Goal: Transaction & Acquisition: Purchase product/service

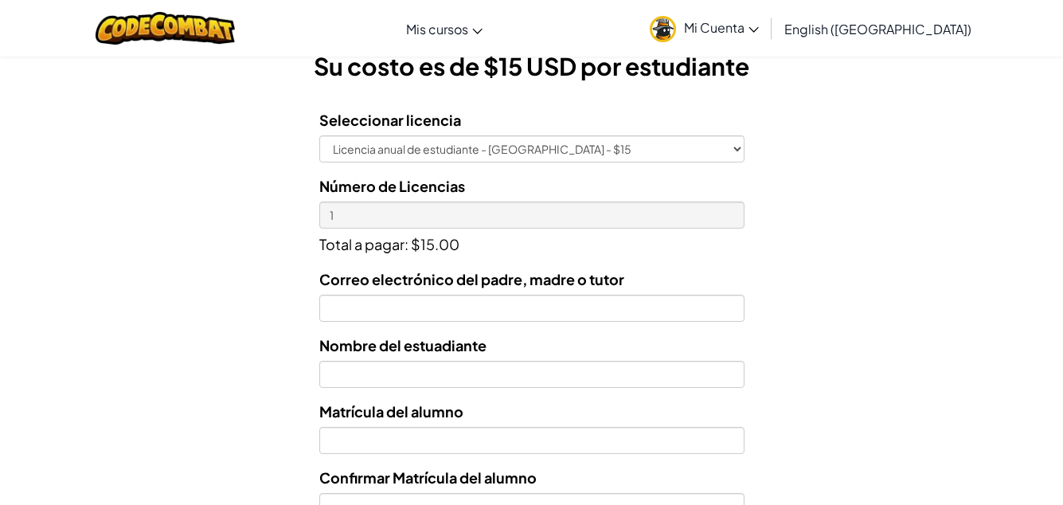
scroll to position [468, 0]
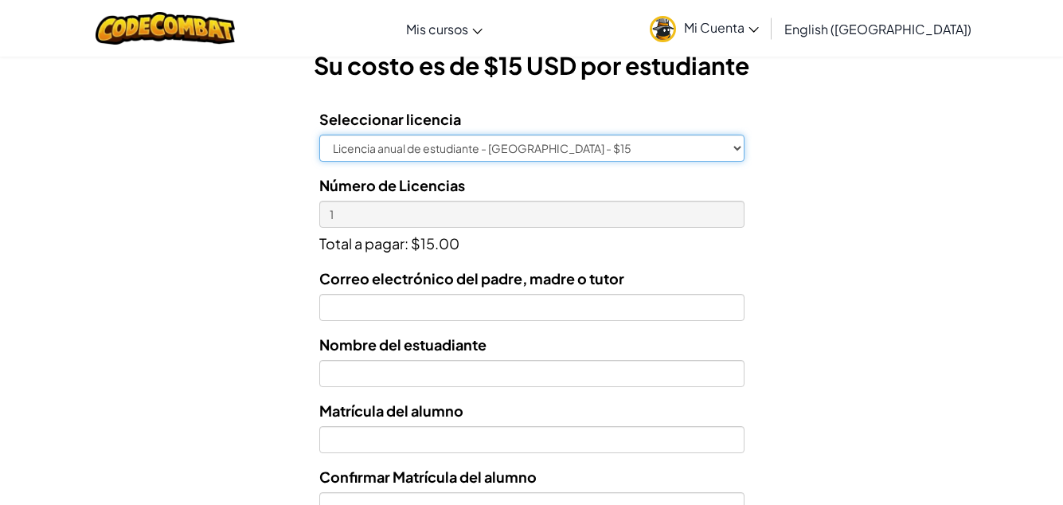
click at [635, 147] on select "Licencia anual de estudiante - [GEOGRAPHIC_DATA] - $15" at bounding box center [531, 148] width 425 height 27
click at [722, 153] on select "Licencia anual de estudiante - [GEOGRAPHIC_DATA] - $15" at bounding box center [531, 148] width 425 height 27
click at [731, 149] on select "Licencia anual de estudiante - [GEOGRAPHIC_DATA] - $15" at bounding box center [531, 148] width 425 height 27
click at [631, 155] on select "Licencia anual de estudiante - [GEOGRAPHIC_DATA] - $15" at bounding box center [531, 148] width 425 height 27
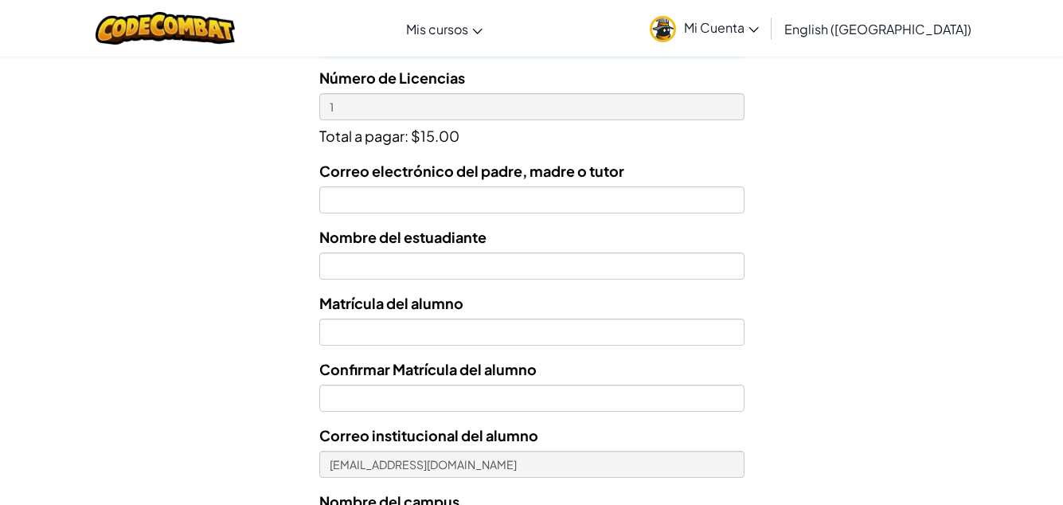
scroll to position [577, 0]
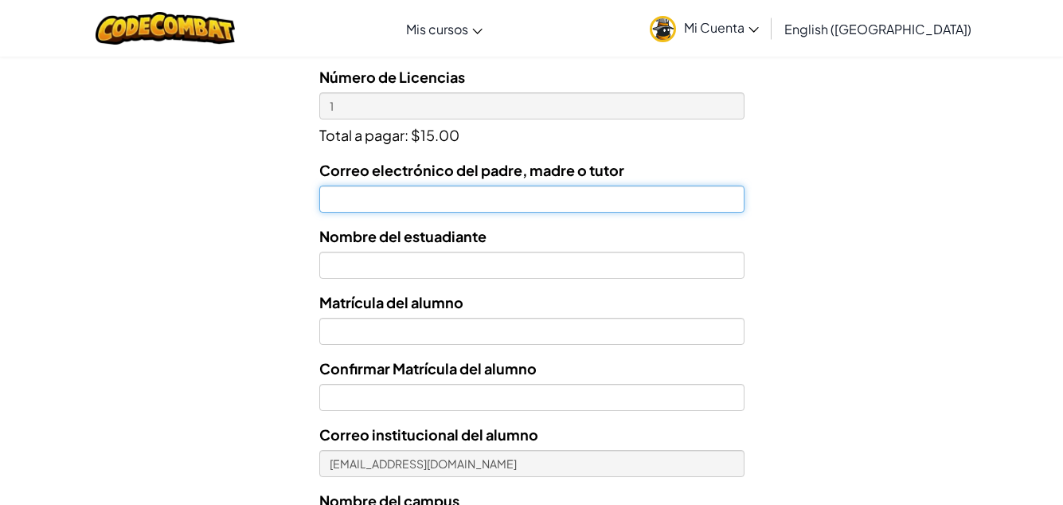
click at [413, 198] on input "Correo electrónico del padre, madre o tutor" at bounding box center [531, 199] width 425 height 27
type input "[EMAIL_ADDRESS][DOMAIN_NAME]"
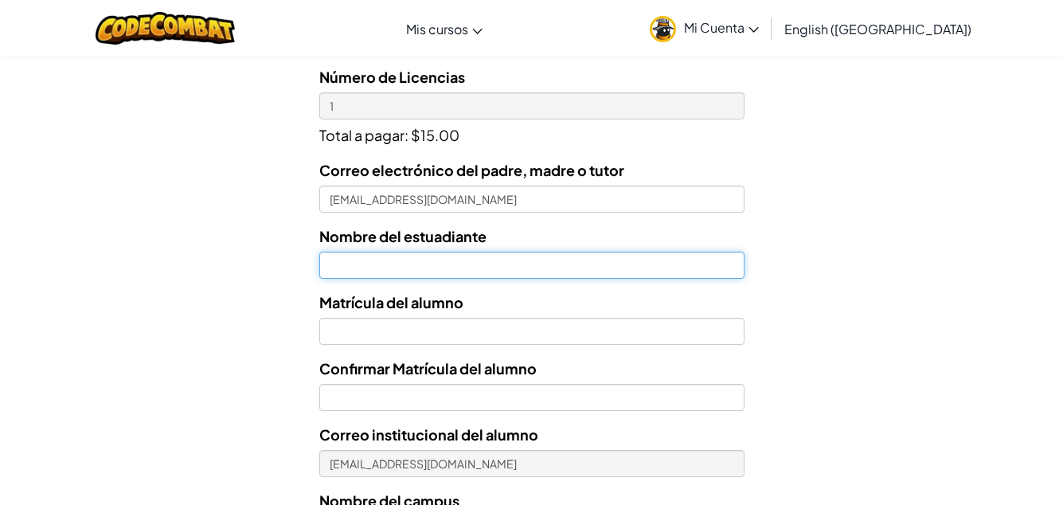
click at [464, 268] on input "text" at bounding box center [531, 265] width 425 height 27
type input "c"
type input "[PERSON_NAME] R [PERSON_NAME]"
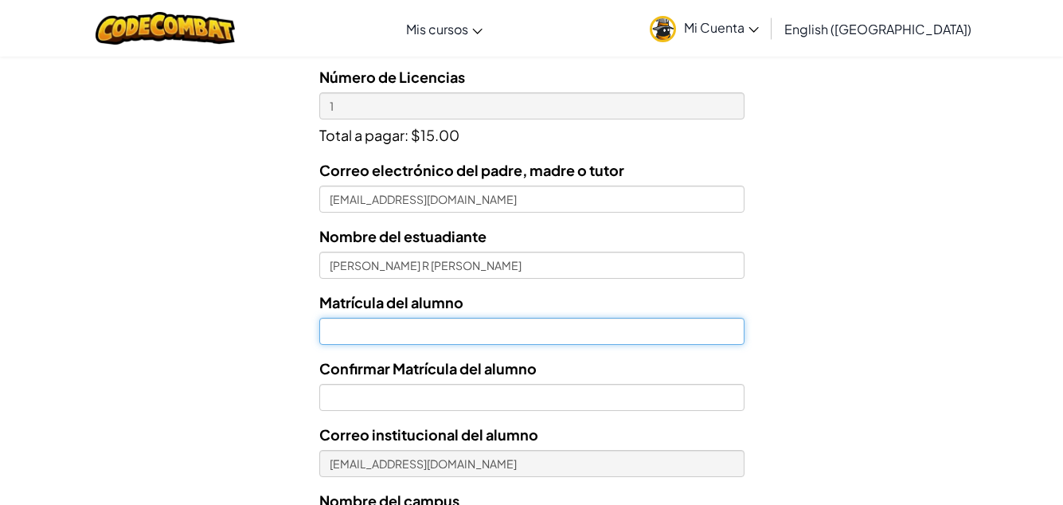
click at [503, 336] on input "Nombre del estuadiante" at bounding box center [531, 331] width 425 height 27
click at [333, 339] on input "768345" at bounding box center [531, 331] width 425 height 27
type input "7168345"
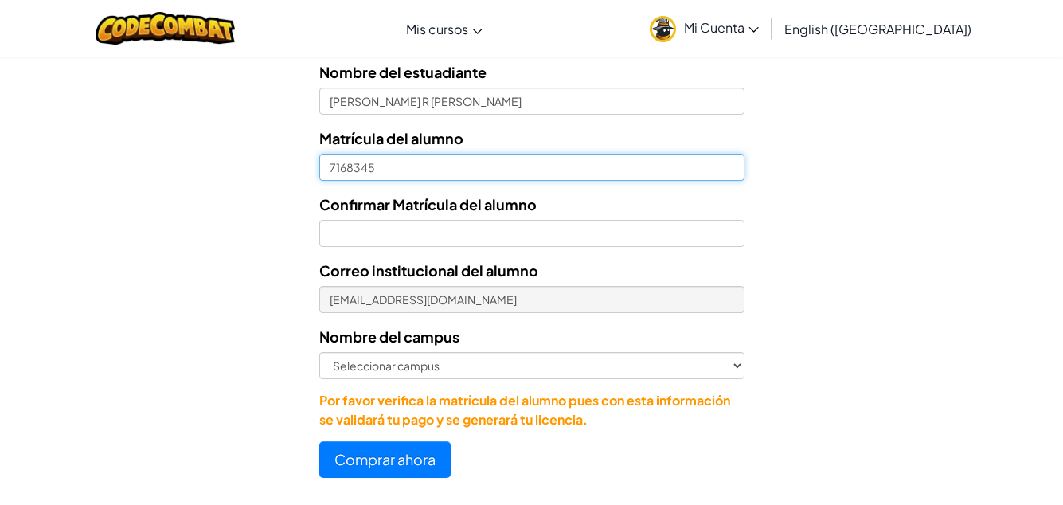
scroll to position [741, 0]
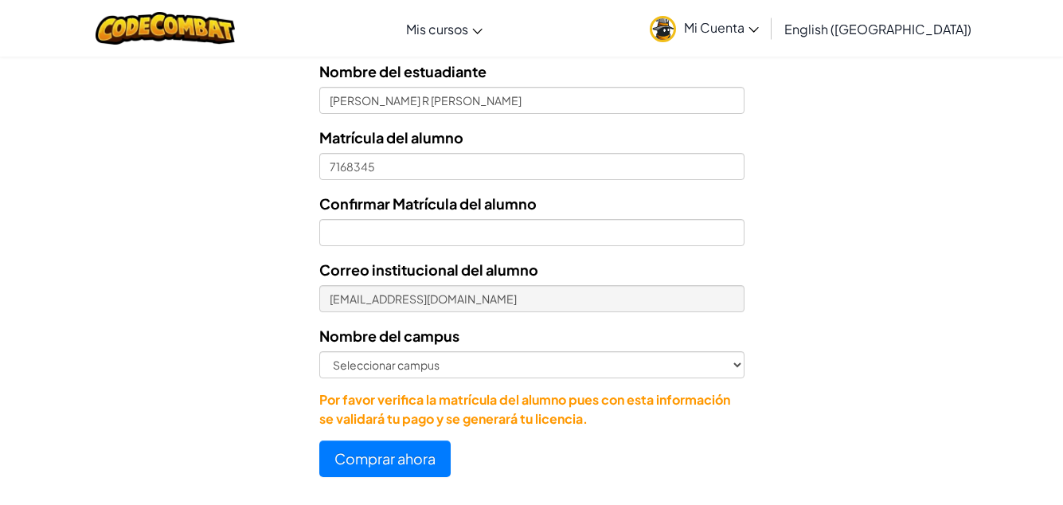
click at [439, 252] on div "Correo electrónico del padre, madre o tutor [EMAIL_ADDRESS][DOMAIN_NAME] Nombre…" at bounding box center [531, 211] width 425 height 435
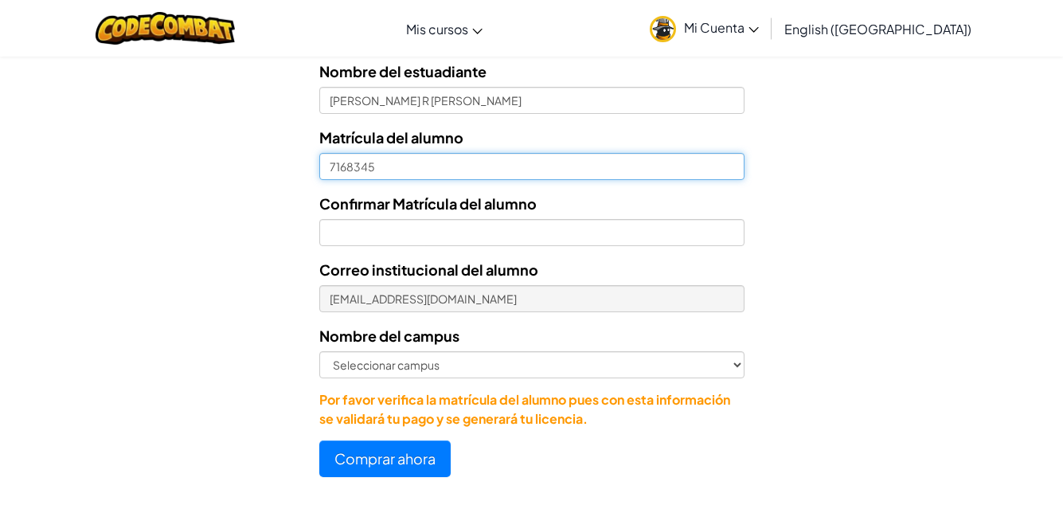
click at [324, 166] on input "7168345" at bounding box center [531, 166] width 425 height 27
click at [362, 166] on input "7168345" at bounding box center [531, 166] width 425 height 27
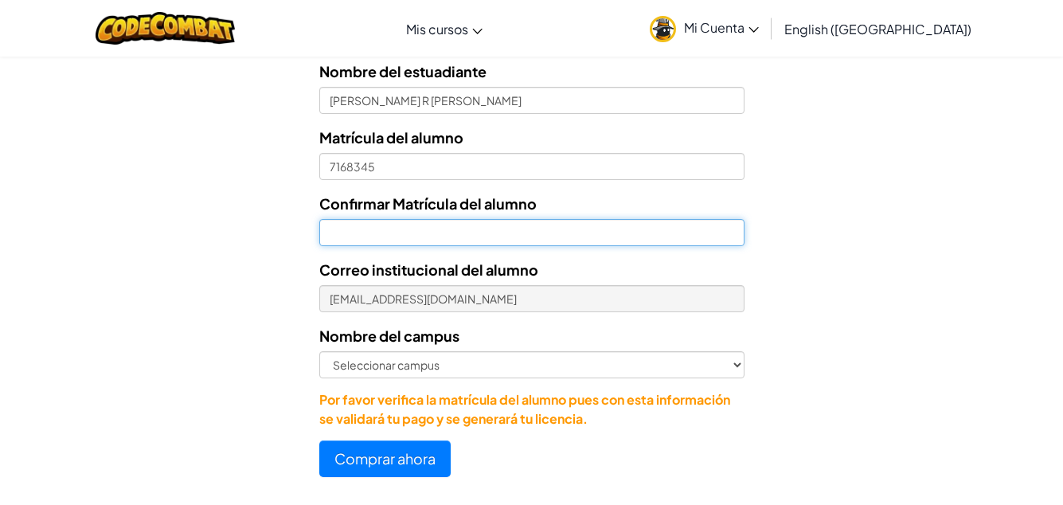
click at [371, 224] on input "Confirmar Matrícula del alumno" at bounding box center [531, 232] width 425 height 27
type input "7168345"
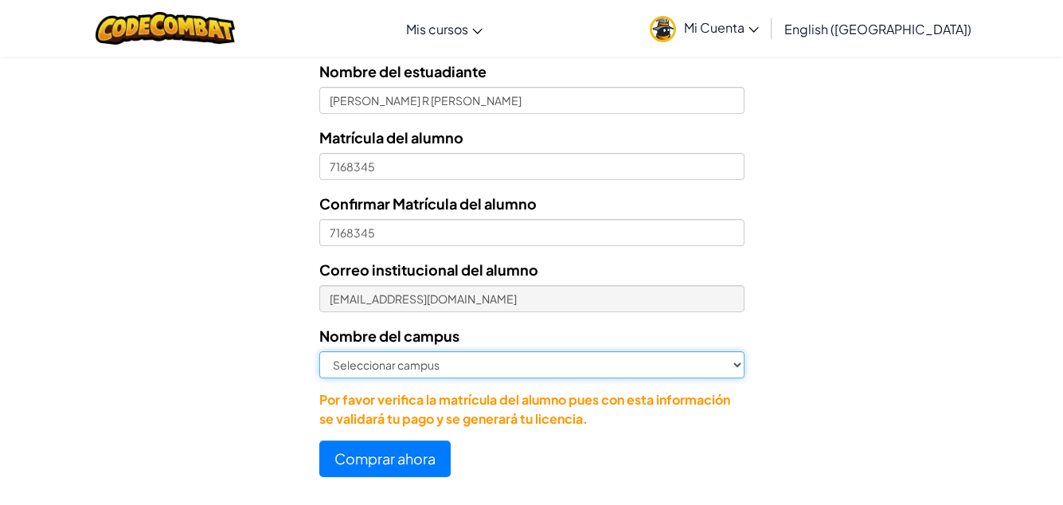
click at [460, 368] on select "Seleccionar campus [GEOGRAPHIC_DATA] Central [GEOGRAPHIC_DATA] [GEOGRAPHIC_DATA…" at bounding box center [531, 364] width 425 height 27
select select "Las [PERSON_NAME]"
click at [319, 351] on select "Seleccionar campus [GEOGRAPHIC_DATA] Central [GEOGRAPHIC_DATA] [GEOGRAPHIC_DATA…" at bounding box center [531, 364] width 425 height 27
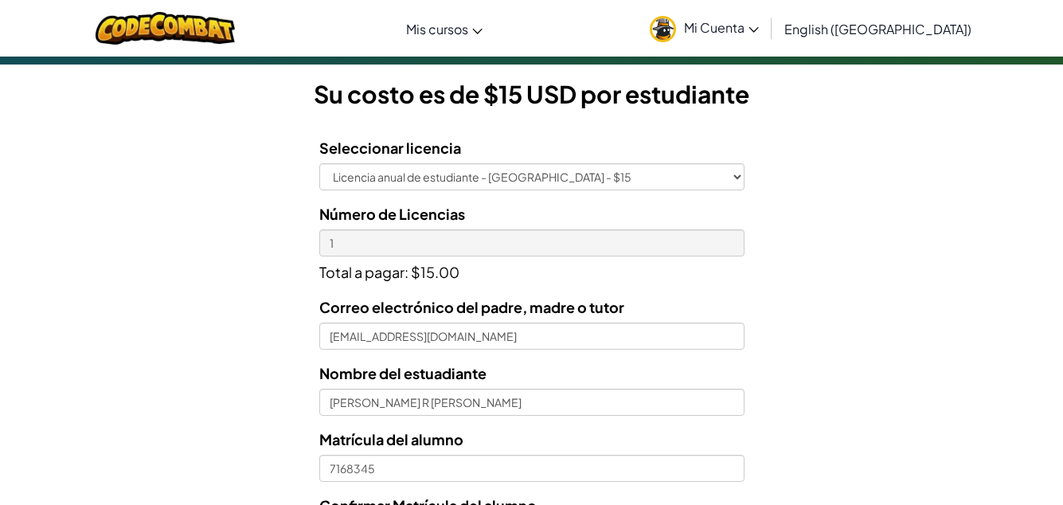
scroll to position [438, 0]
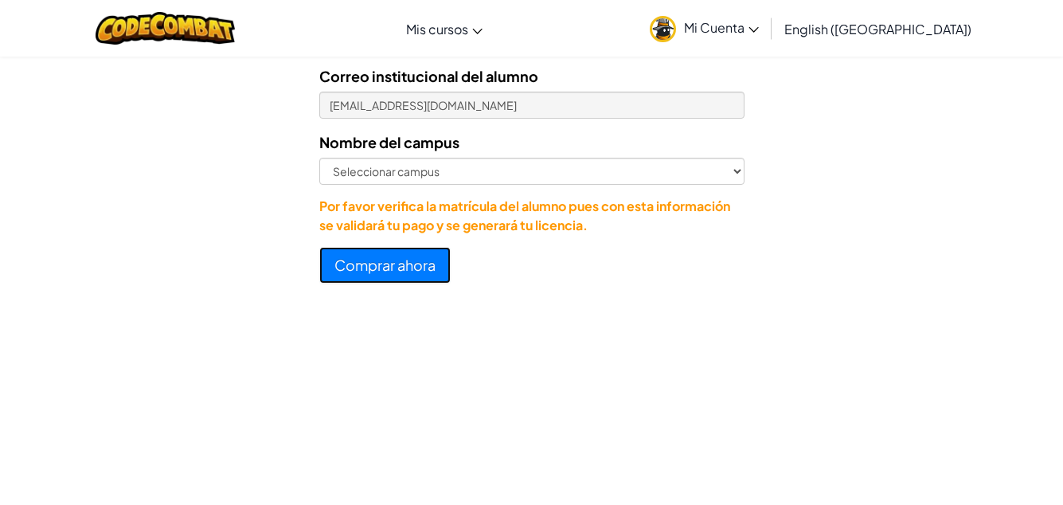
click at [425, 271] on button "Comprar ahora" at bounding box center [384, 265] width 131 height 37
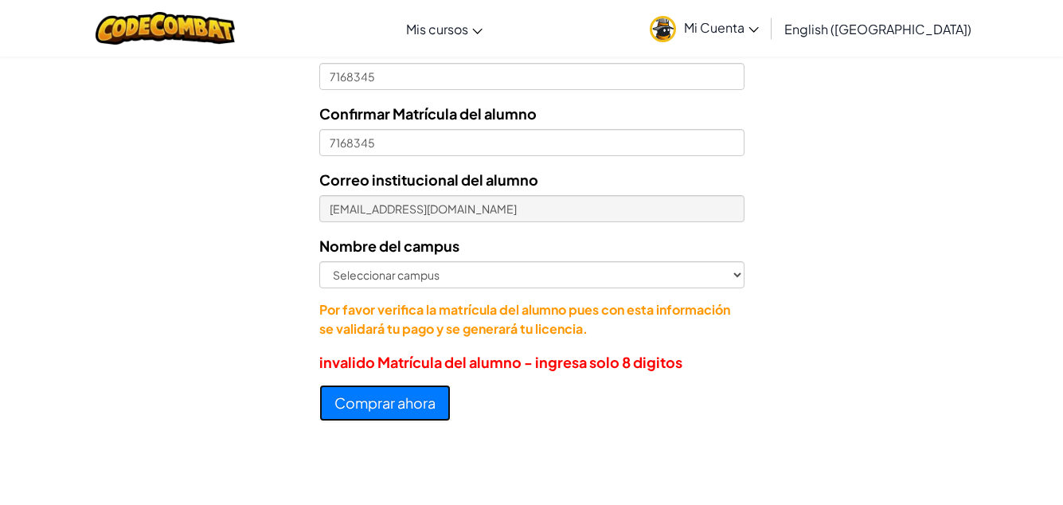
scroll to position [804, 0]
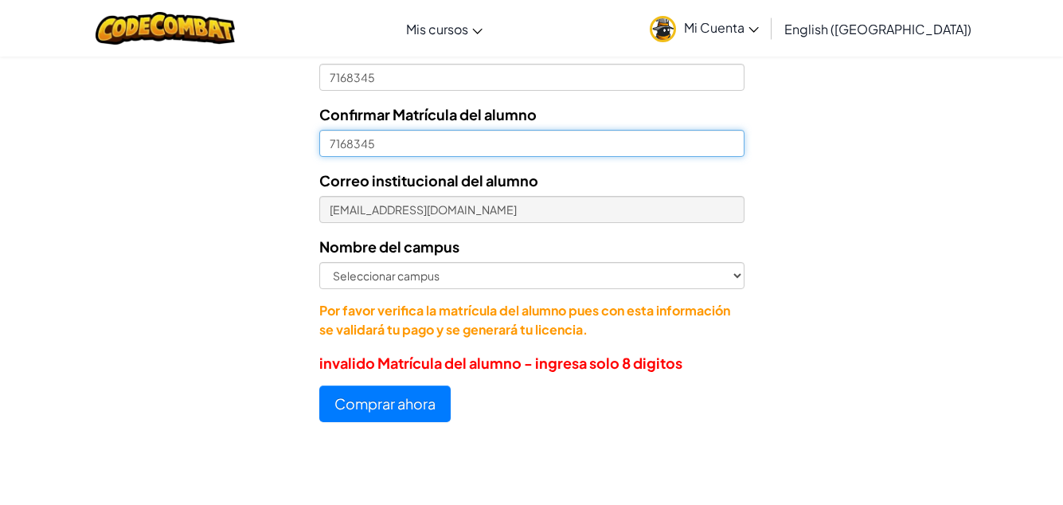
click at [326, 147] on input "7168345" at bounding box center [531, 143] width 425 height 27
type input "07168345"
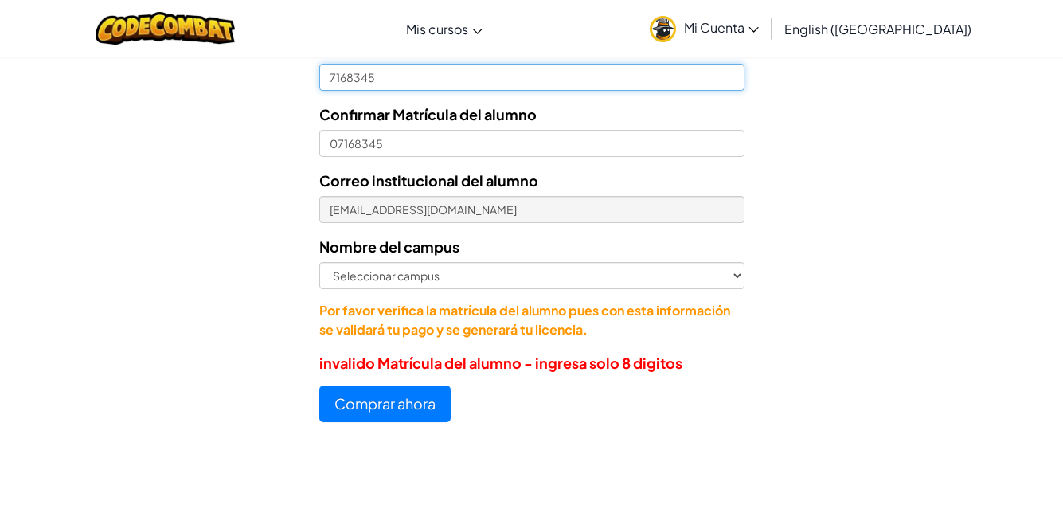
click at [325, 77] on input "7168345" at bounding box center [531, 77] width 425 height 27
type input "07168345"
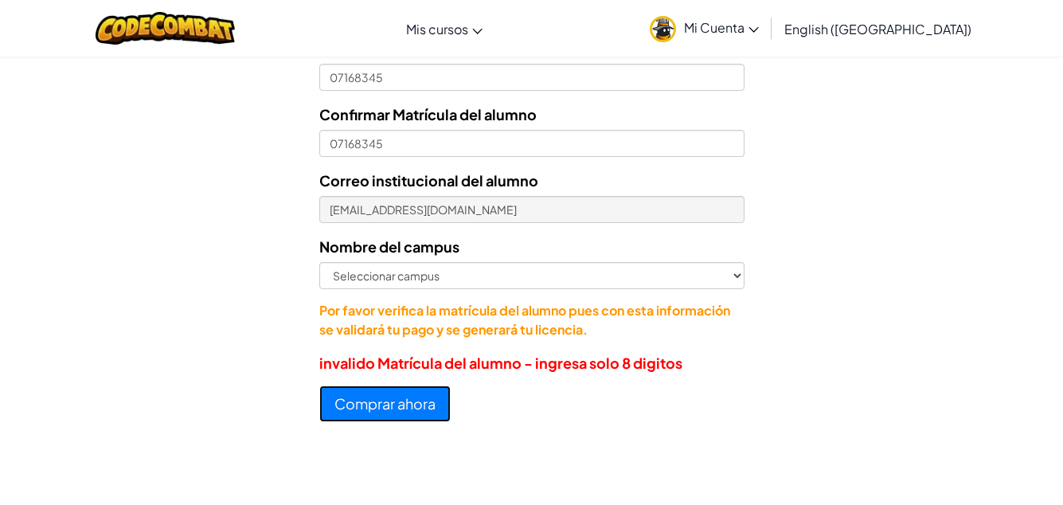
click at [413, 395] on button "Comprar ahora" at bounding box center [384, 403] width 131 height 37
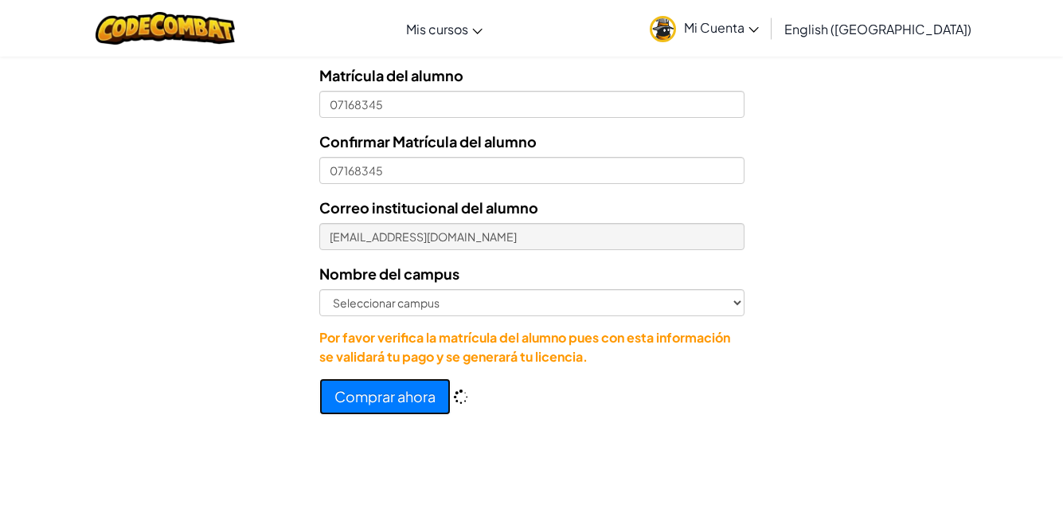
scroll to position [831, 0]
